Goal: Task Accomplishment & Management: Manage account settings

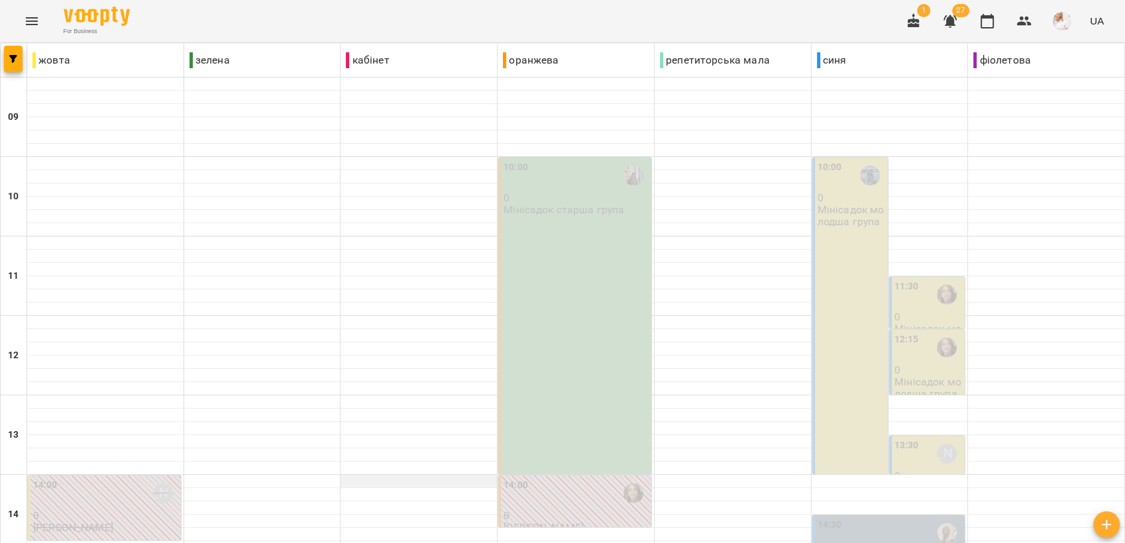
scroll to position [496, 0]
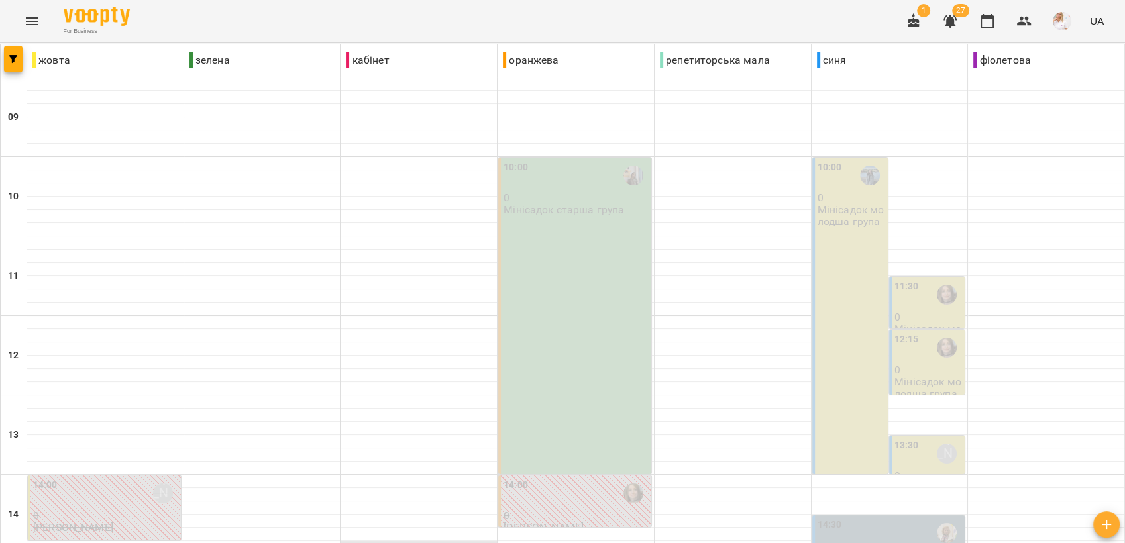
scroll to position [0, 0]
click at [954, 13] on span "27" at bounding box center [960, 10] width 17 height 13
click at [952, 16] on icon "button" at bounding box center [950, 21] width 13 height 13
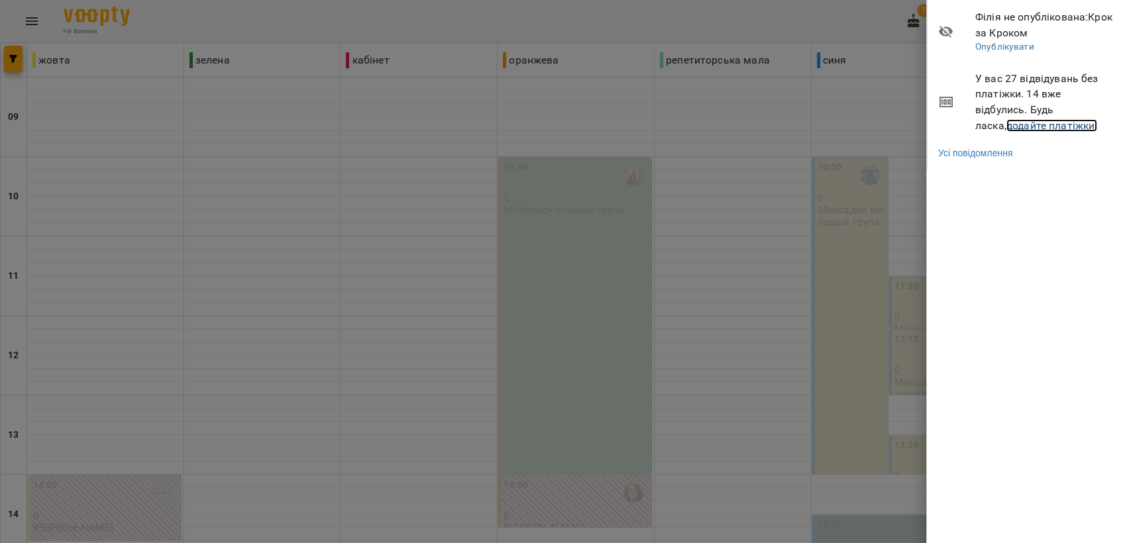
click at [1007, 126] on link "додайте платіжки!" at bounding box center [1052, 125] width 91 height 13
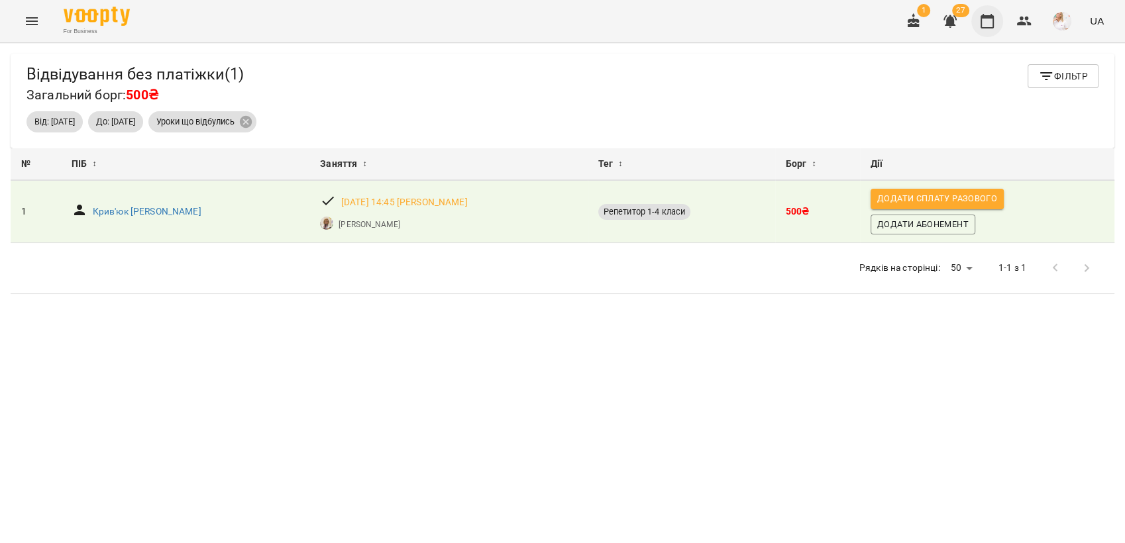
click at [986, 22] on icon "button" at bounding box center [988, 21] width 16 height 16
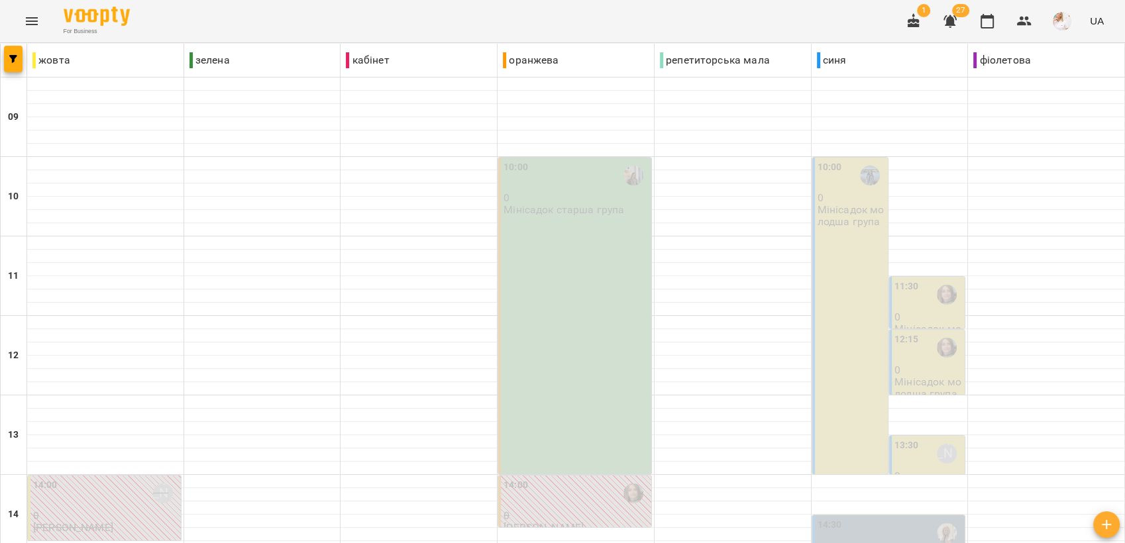
scroll to position [276, 0]
click at [917, 439] on div "13:30 [PERSON_NAME]" at bounding box center [929, 454] width 68 height 30
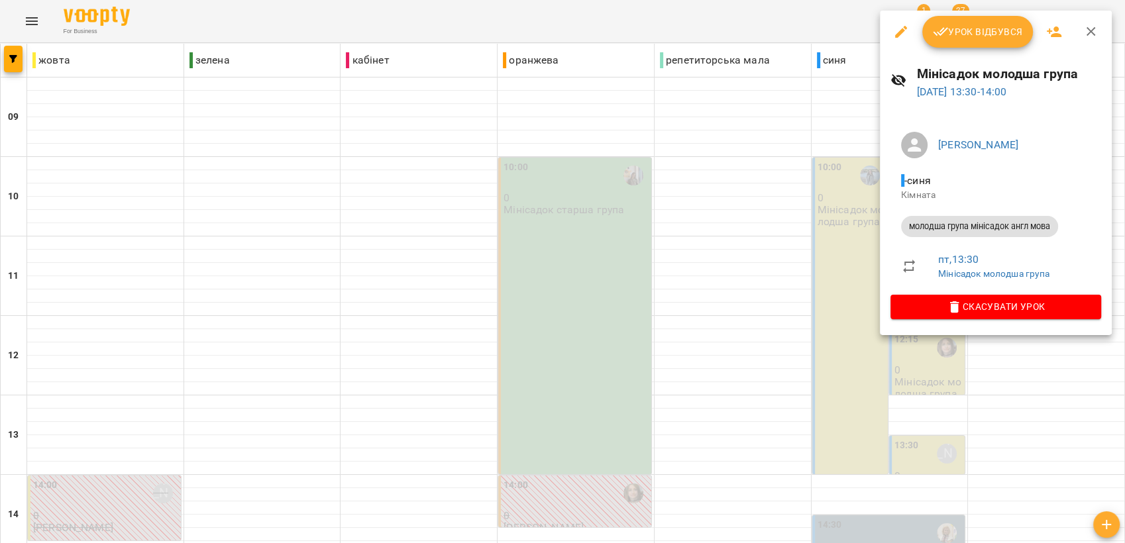
click at [964, 33] on span "Урок відбувся" at bounding box center [978, 32] width 90 height 16
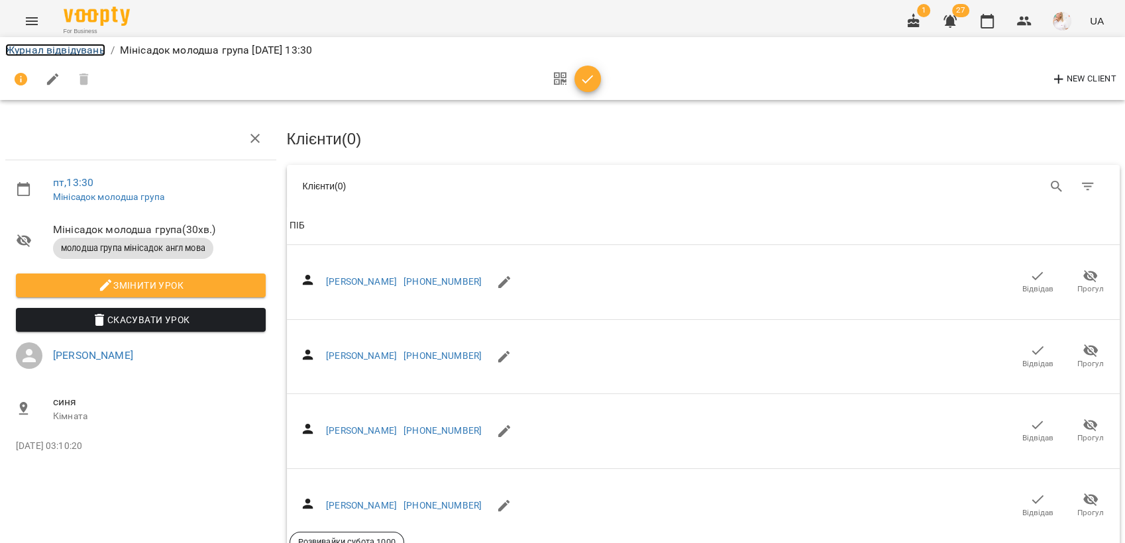
click at [62, 52] on link "Журнал відвідувань" at bounding box center [55, 50] width 100 height 13
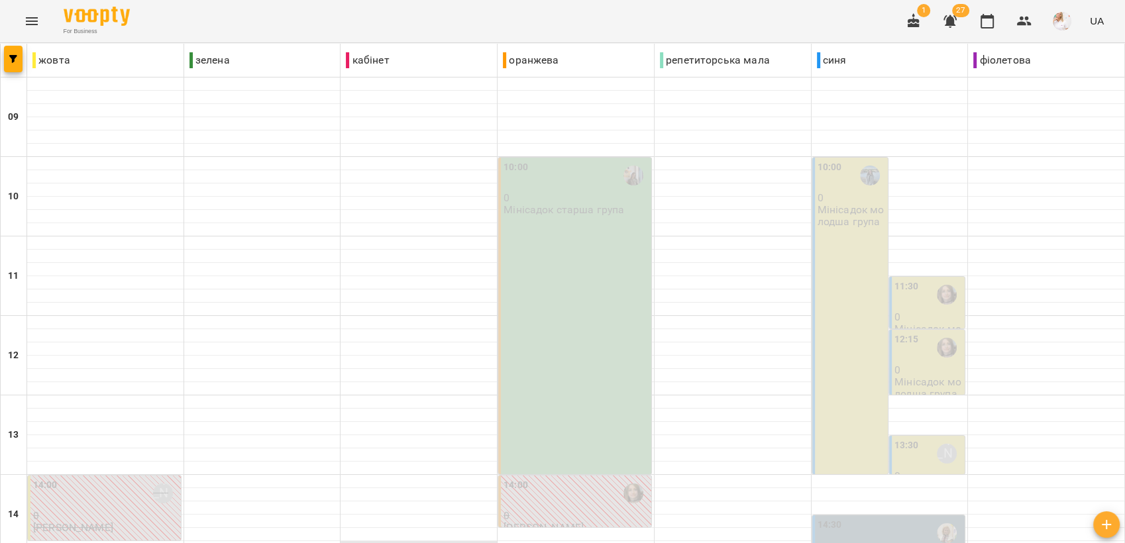
scroll to position [441, 0]
